Goal: Task Accomplishment & Management: Use online tool/utility

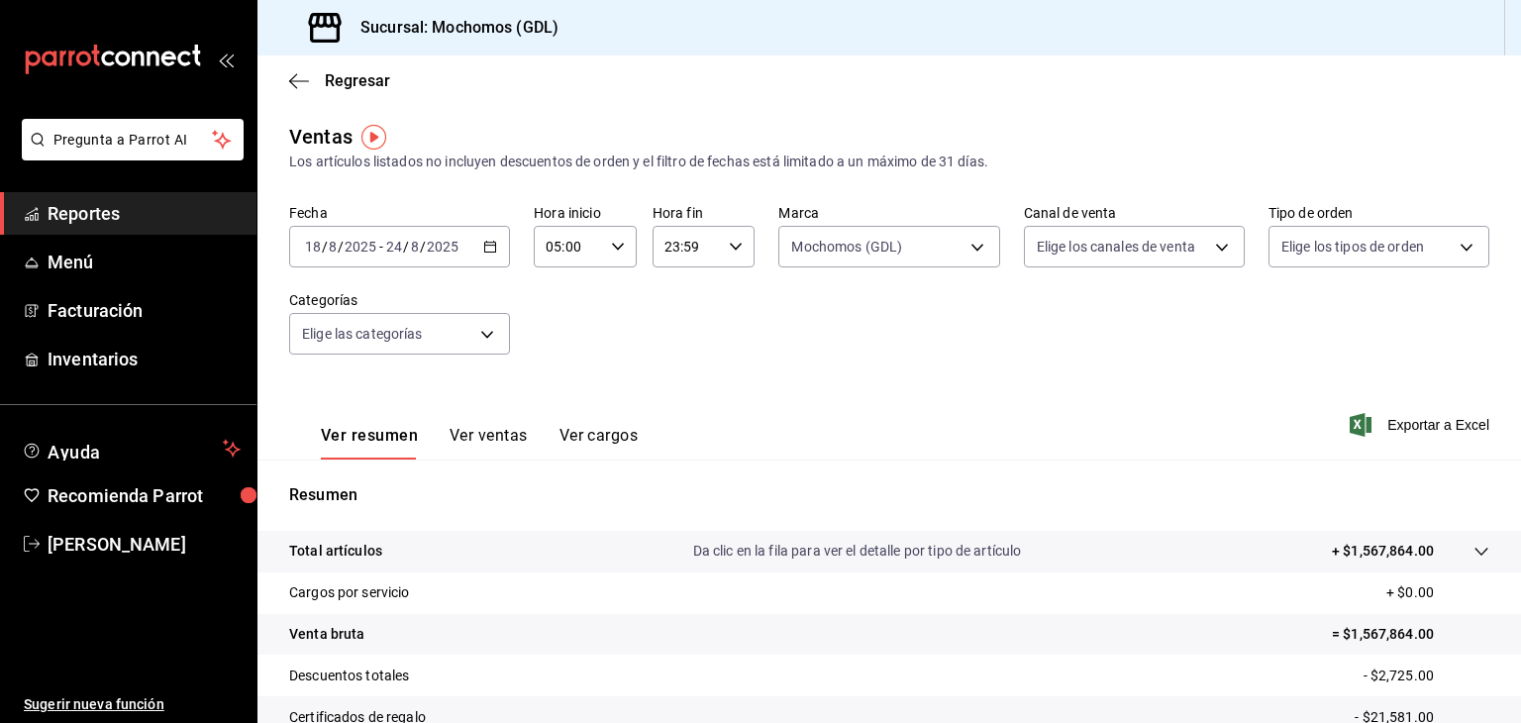
click at [919, 282] on div "Fecha [DATE] [DATE] - [DATE] [DATE] Hora inicio 05:00 Hora inicio Hora fin 23:5…" at bounding box center [889, 291] width 1200 height 174
click at [894, 232] on body "Pregunta a Parrot AI Reportes Menú Facturación Inventarios Ayuda Recomienda Par…" at bounding box center [760, 361] width 1521 height 723
click at [871, 385] on span "Mochomos (GDL)" at bounding box center [904, 389] width 154 height 21
checkbox input "false"
click at [840, 433] on span "[PERSON_NAME] (GDL)" at bounding box center [904, 434] width 154 height 21
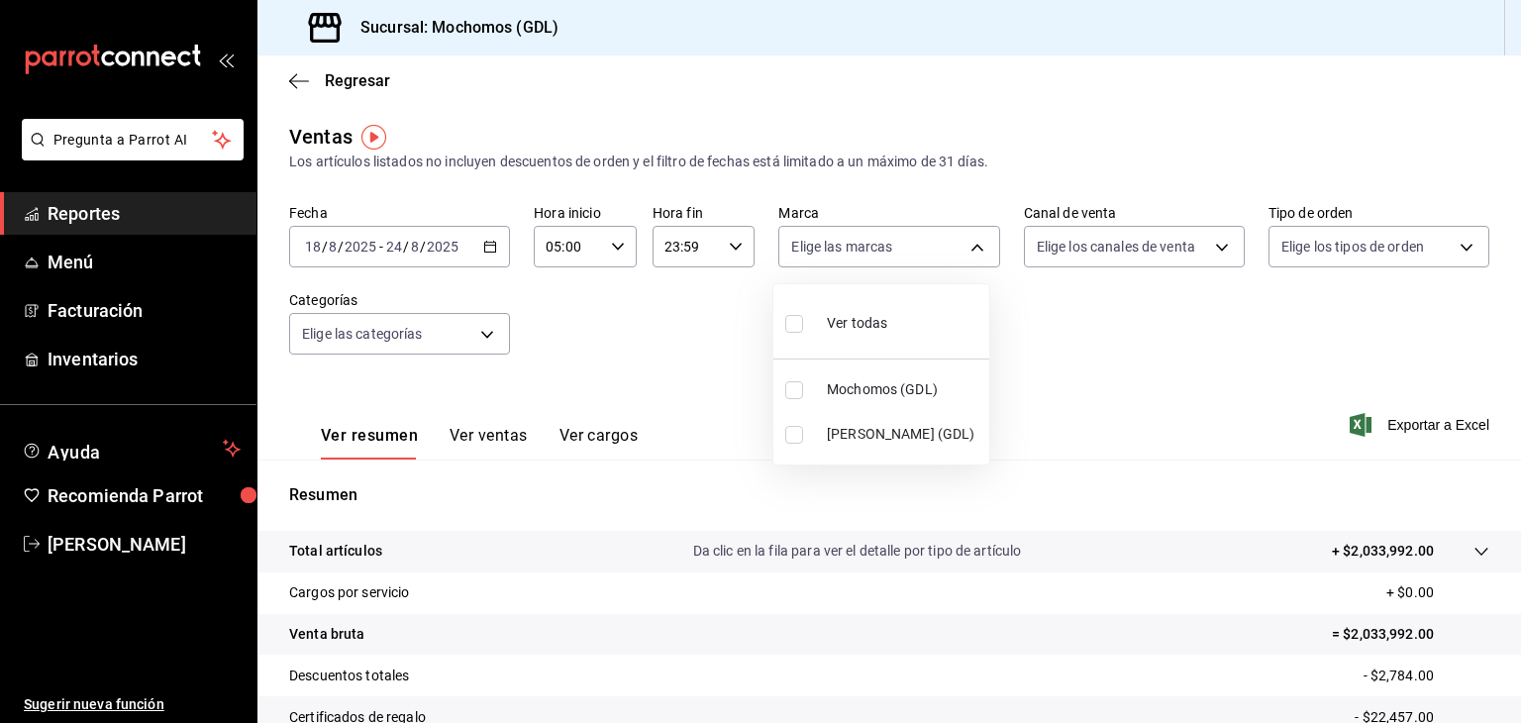
type input "9cac9703-0c5a-4d8b-addd-5b6b571d65b9"
checkbox input "true"
click at [1426, 429] on div at bounding box center [760, 361] width 1521 height 723
click at [1421, 425] on span "Exportar a Excel" at bounding box center [1422, 425] width 136 height 24
